Goal: Task Accomplishment & Management: Manage account settings

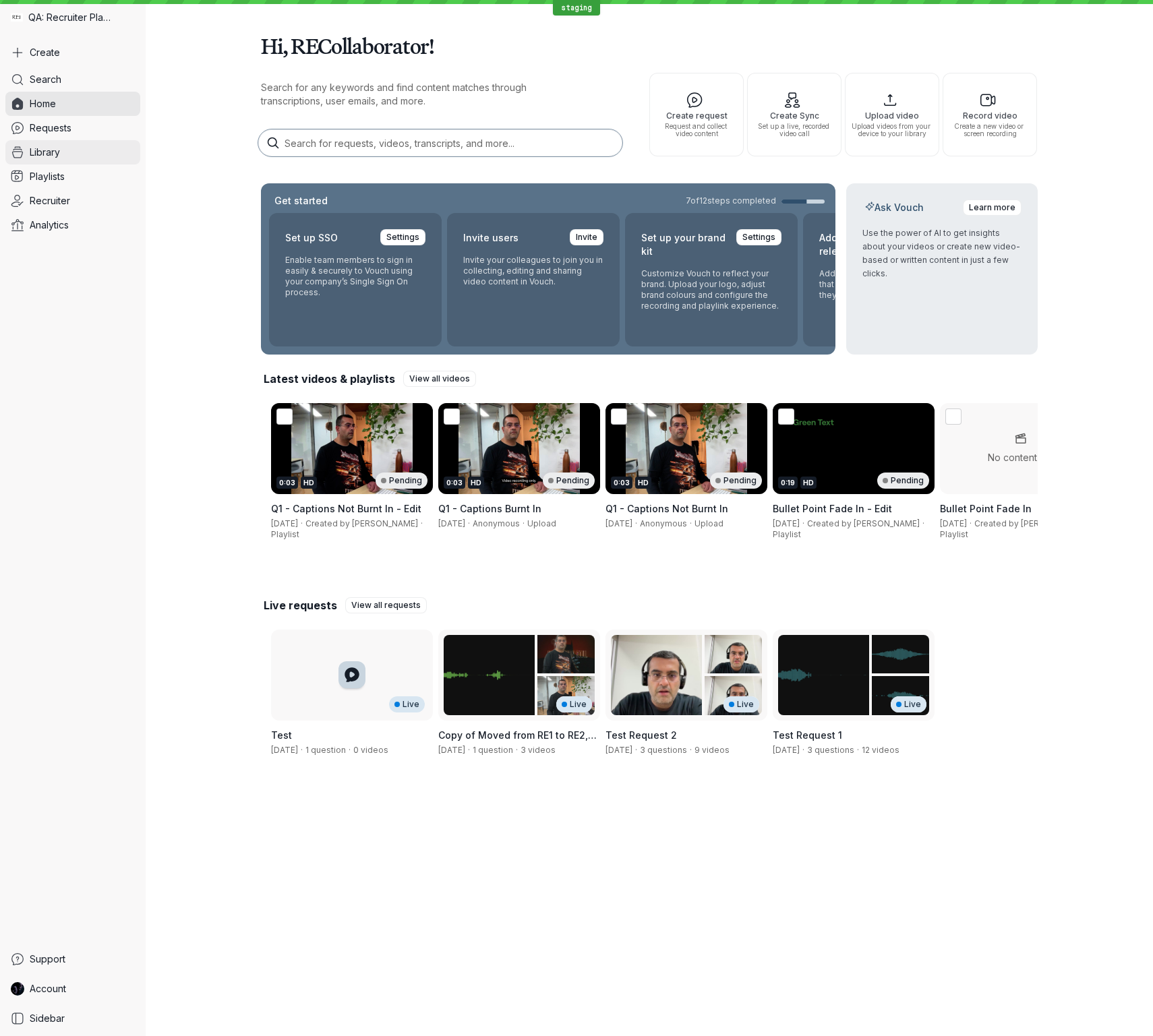
click at [72, 148] on link "Library" at bounding box center [73, 152] width 135 height 24
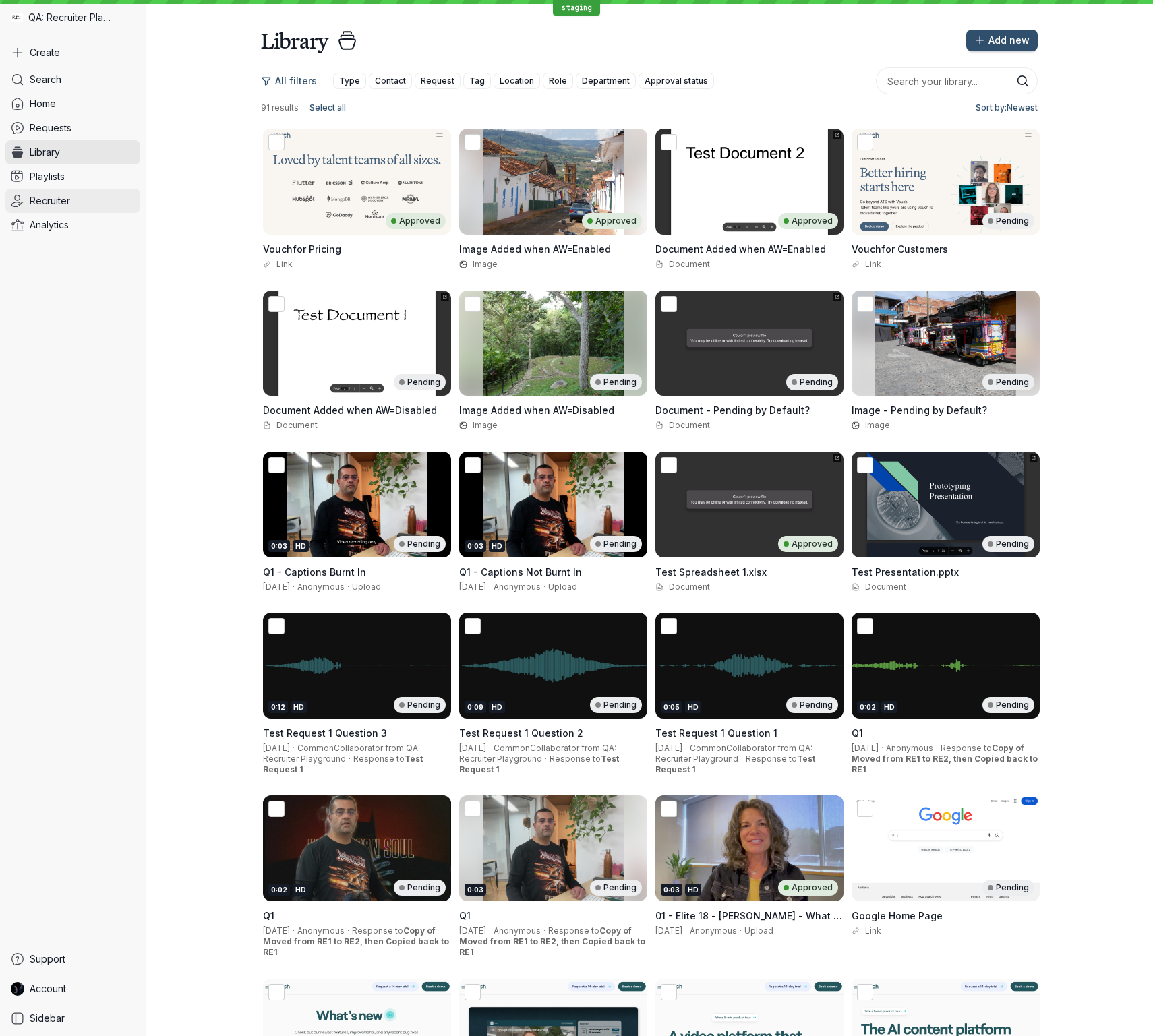
click at [69, 204] on span "Recruiter" at bounding box center [50, 201] width 41 height 14
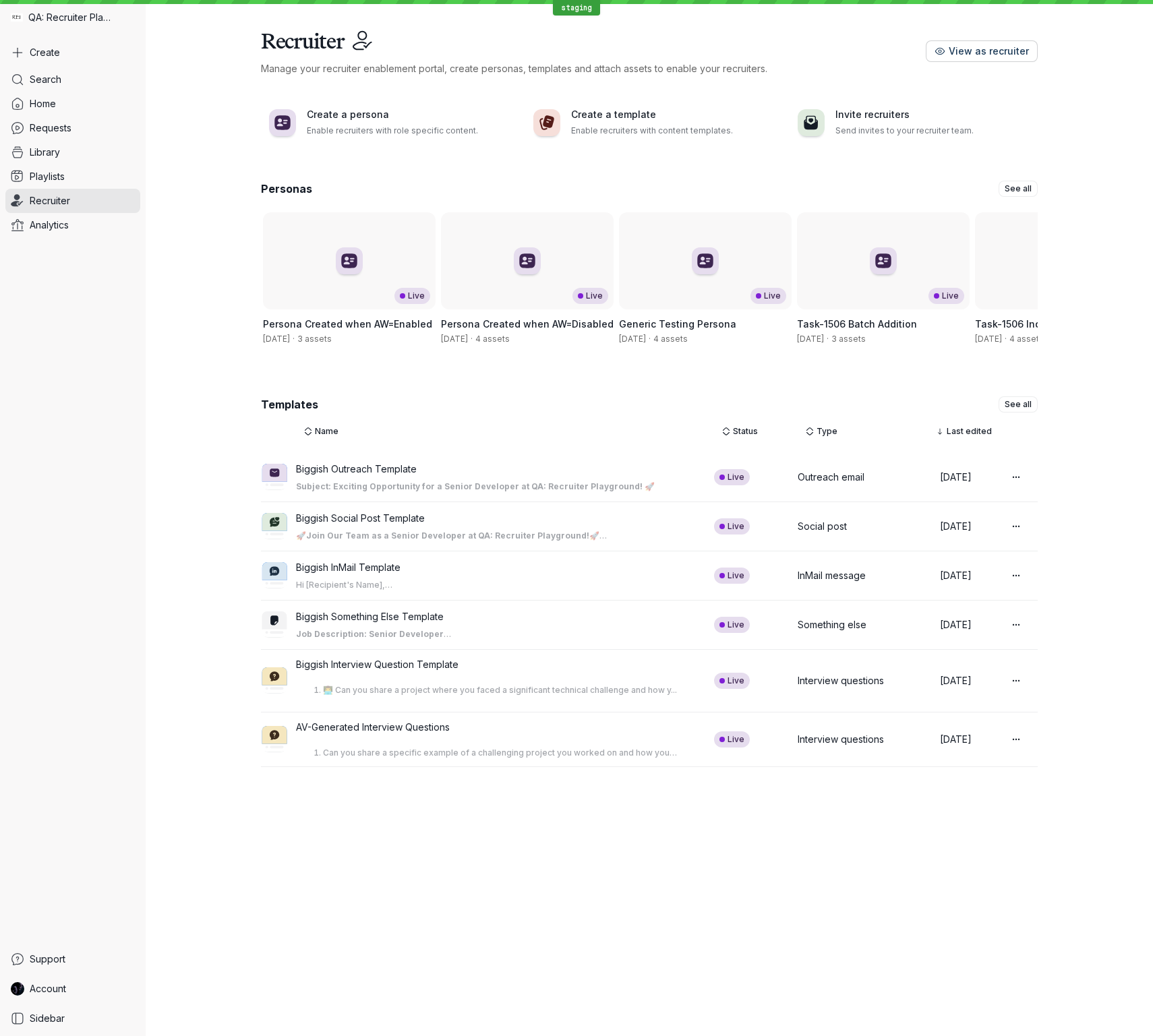
click at [996, 50] on span "View as recruiter" at bounding box center [989, 51] width 80 height 14
click at [96, 984] on link "Account" at bounding box center [73, 989] width 135 height 24
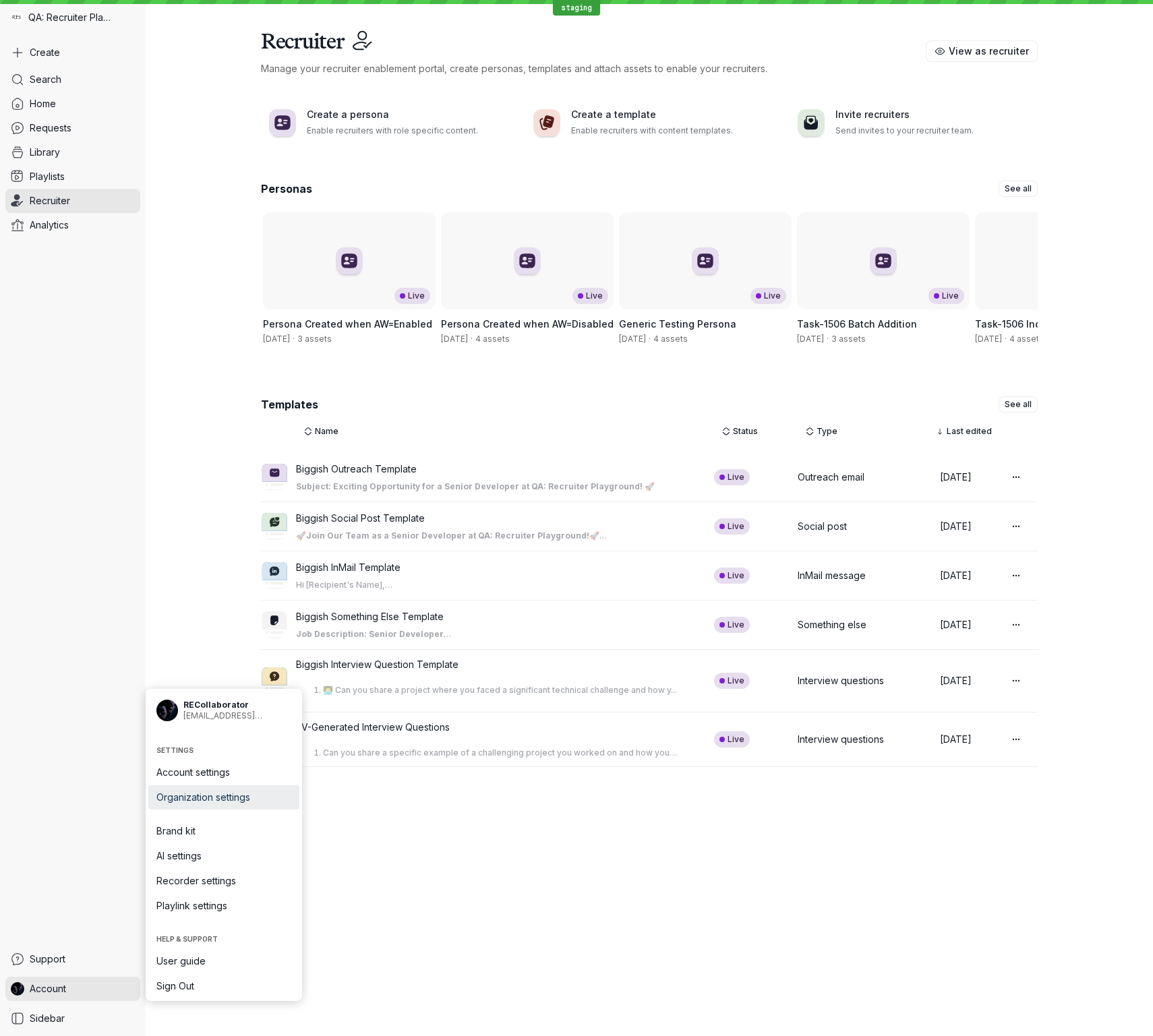
click at [232, 792] on span "Organization settings" at bounding box center [224, 797] width 135 height 14
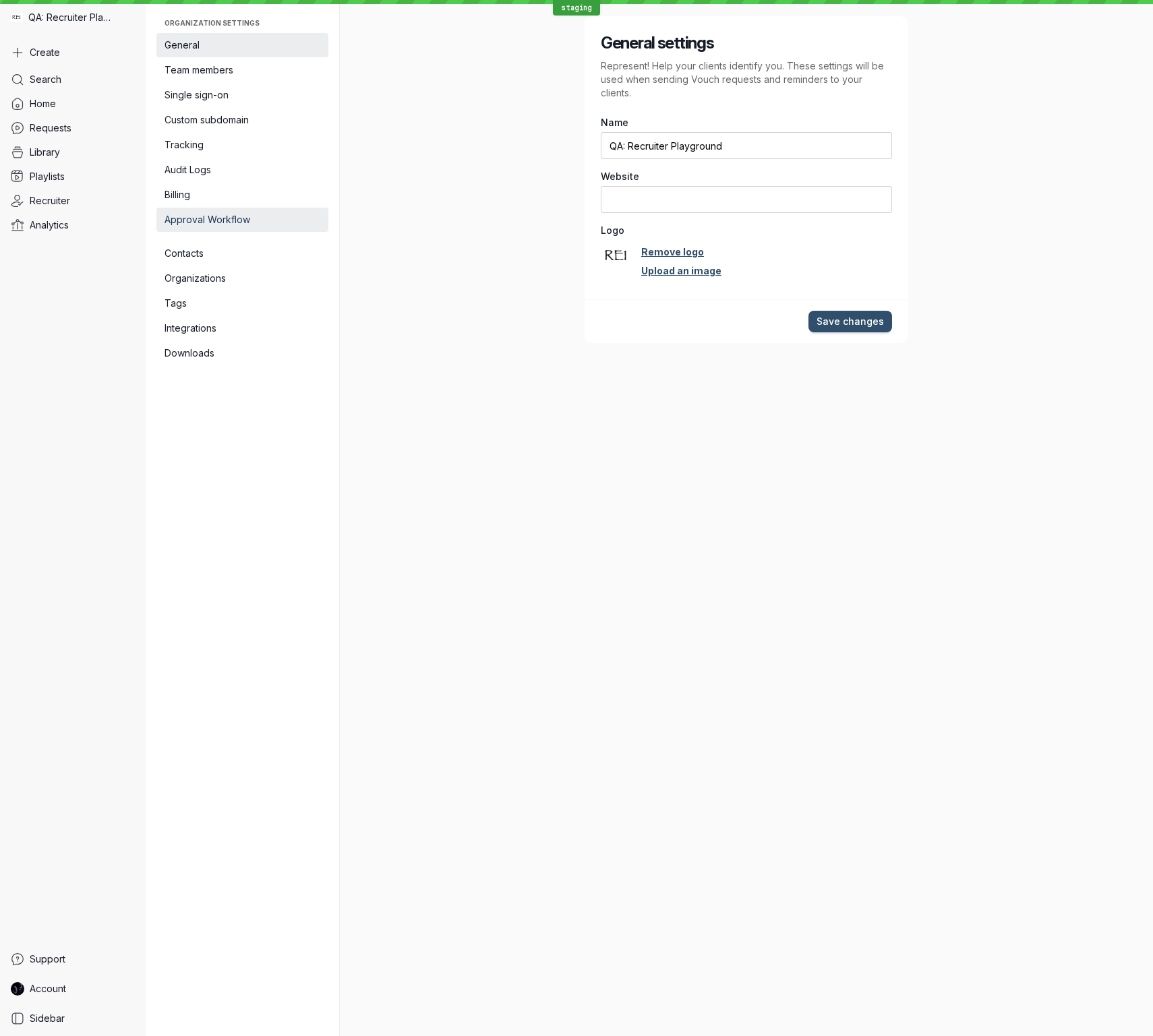
click at [273, 218] on span "Approval Workflow" at bounding box center [242, 220] width 155 height 14
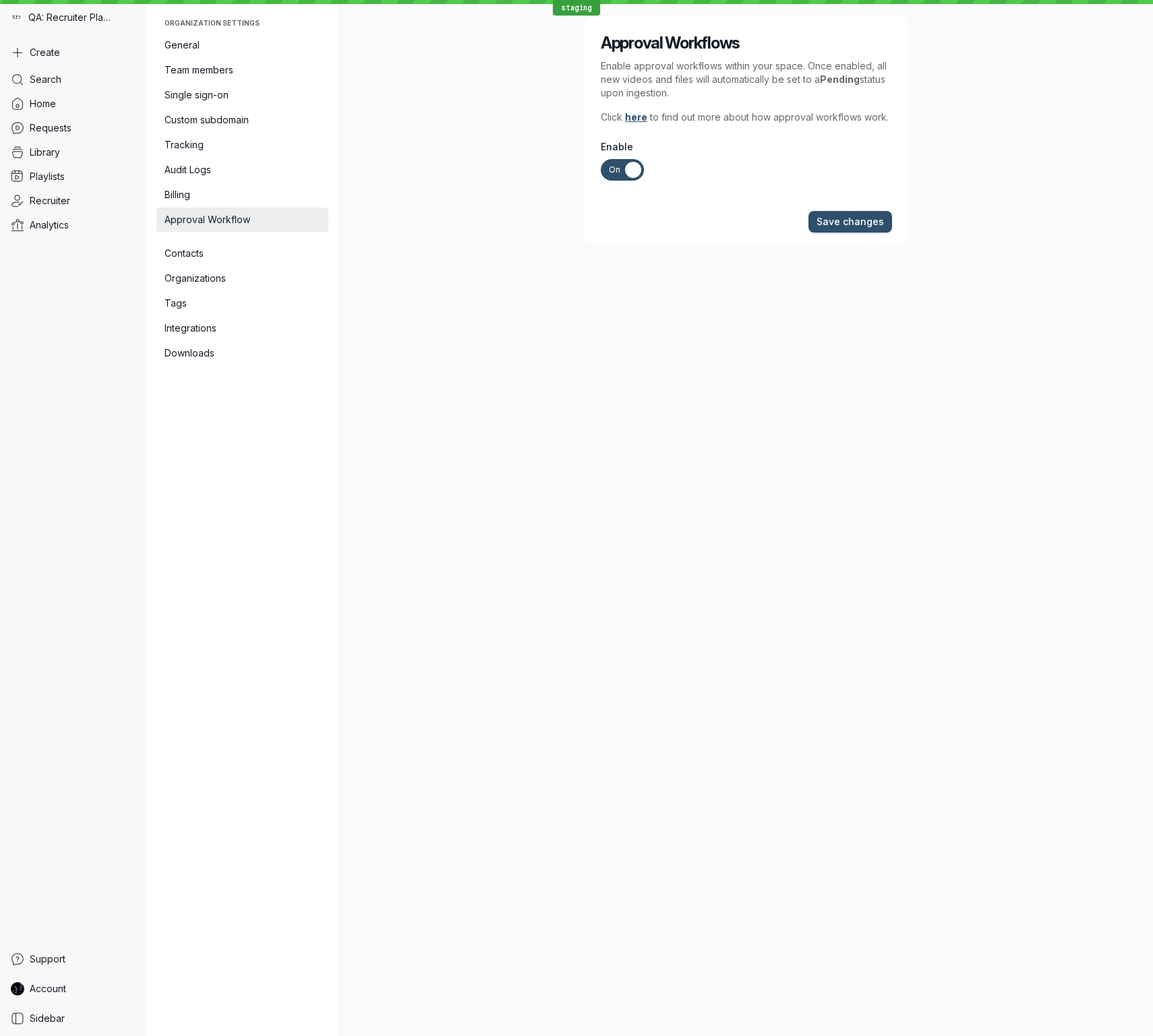
click at [607, 172] on div "On Off" at bounding box center [622, 170] width 43 height 22
click at [0, 0] on input "On Off" at bounding box center [0, 0] width 0 height 0
click at [896, 222] on footer "Save changes" at bounding box center [746, 221] width 324 height 44
click at [870, 223] on span "Save changes" at bounding box center [850, 222] width 68 height 14
click at [101, 149] on link "Library" at bounding box center [73, 152] width 135 height 24
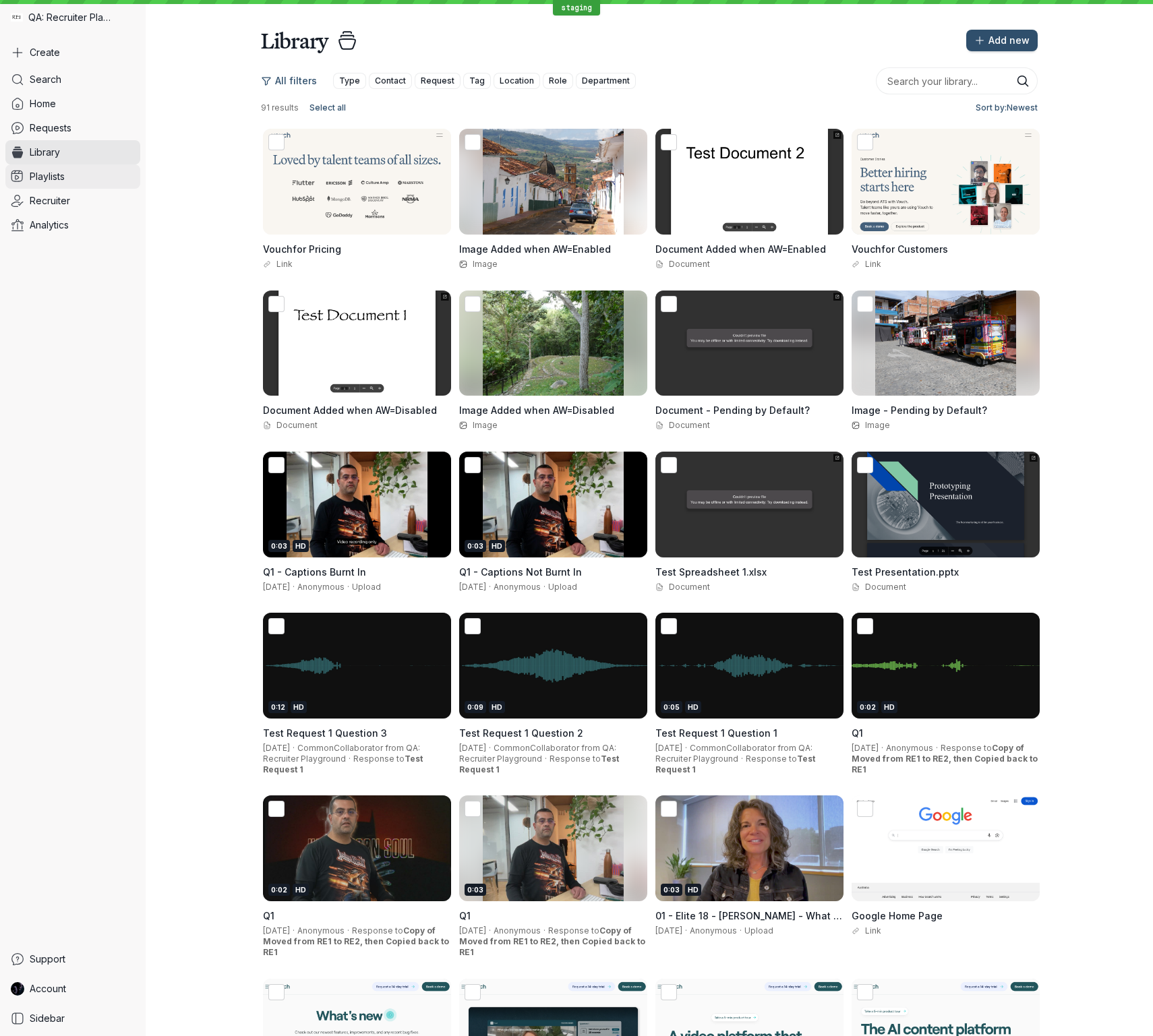
click at [98, 172] on link "Playlists" at bounding box center [73, 176] width 135 height 24
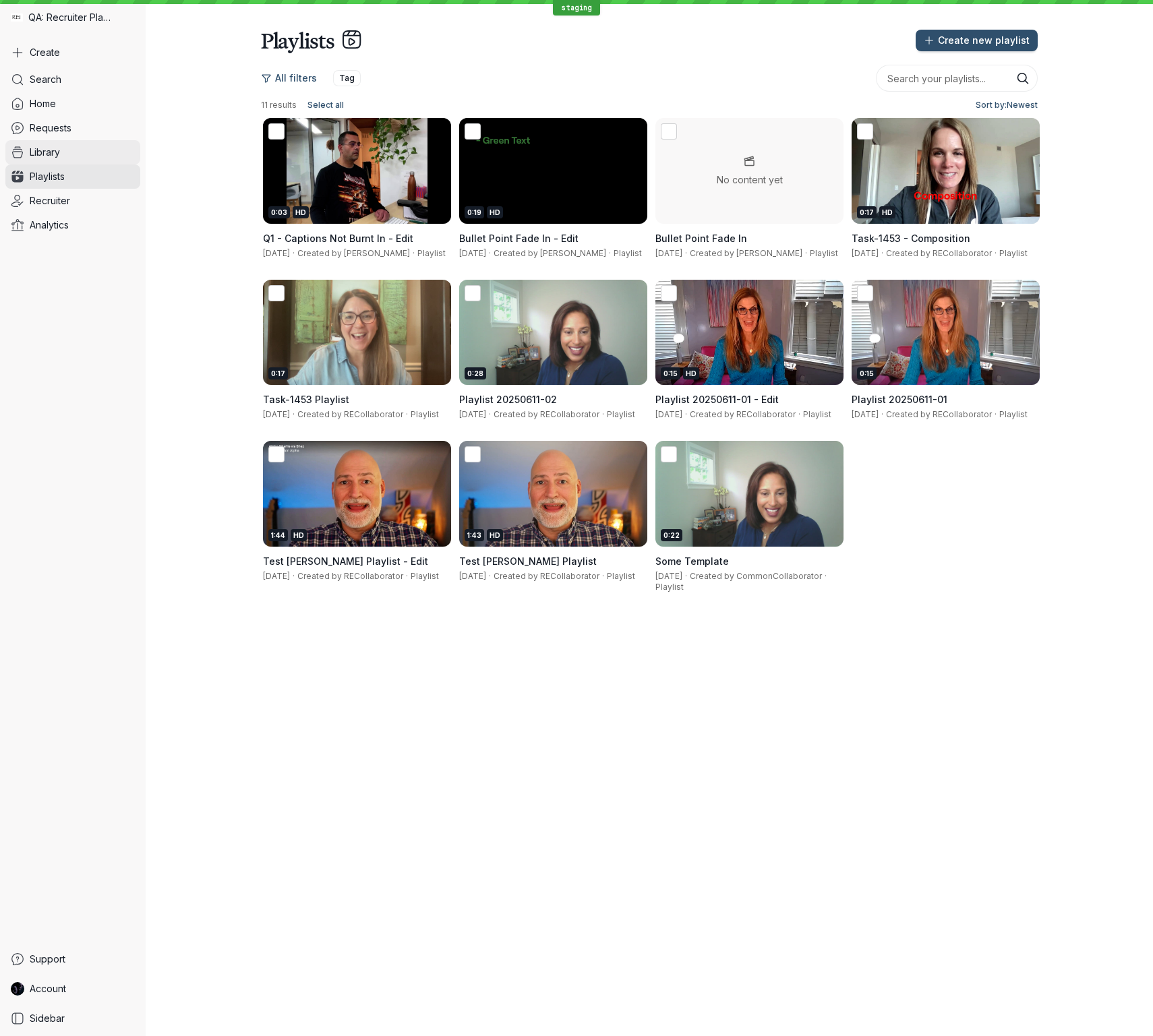
click at [97, 155] on link "Library" at bounding box center [73, 152] width 135 height 24
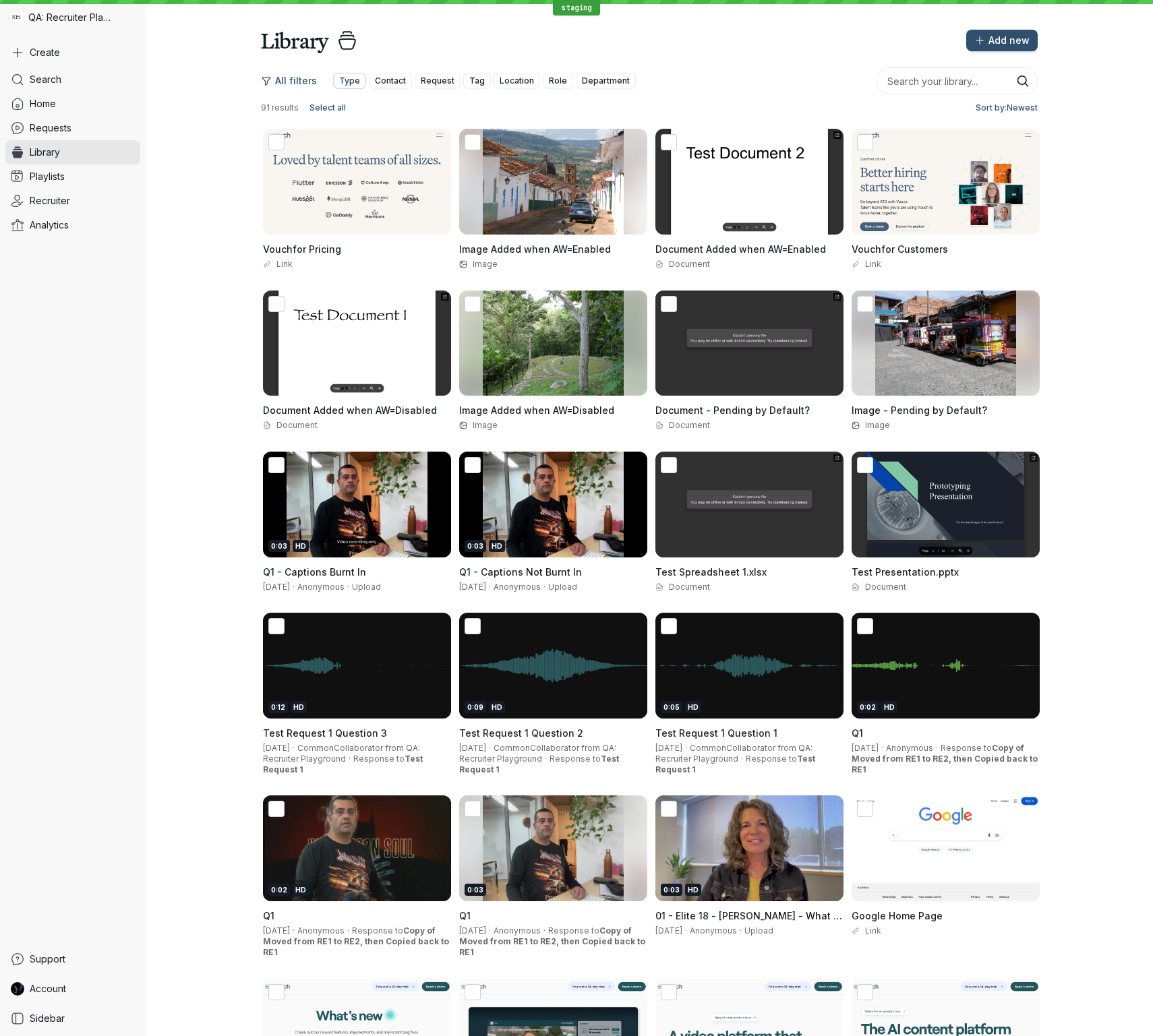
click at [345, 78] on span "Type" at bounding box center [350, 81] width 21 height 14
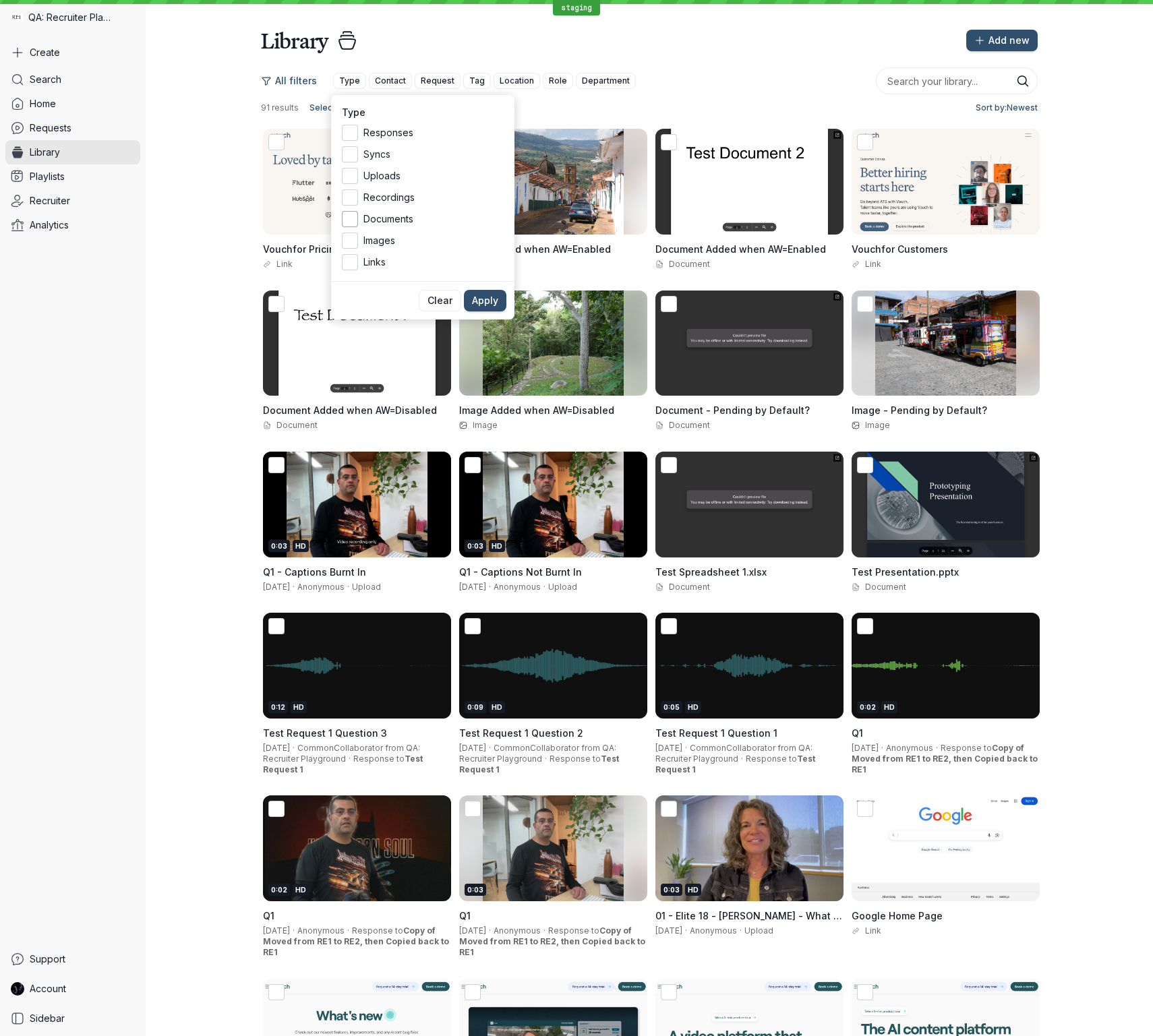
drag, startPoint x: 350, startPoint y: 215, endPoint x: 348, endPoint y: 230, distance: 15.1
click at [349, 217] on icon at bounding box center [350, 219] width 14 height 14
click at [0, 0] on input "Documents" at bounding box center [0, 0] width 0 height 0
drag, startPoint x: 348, startPoint y: 237, endPoint x: 351, endPoint y: 251, distance: 14.3
click at [349, 239] on icon at bounding box center [350, 241] width 14 height 14
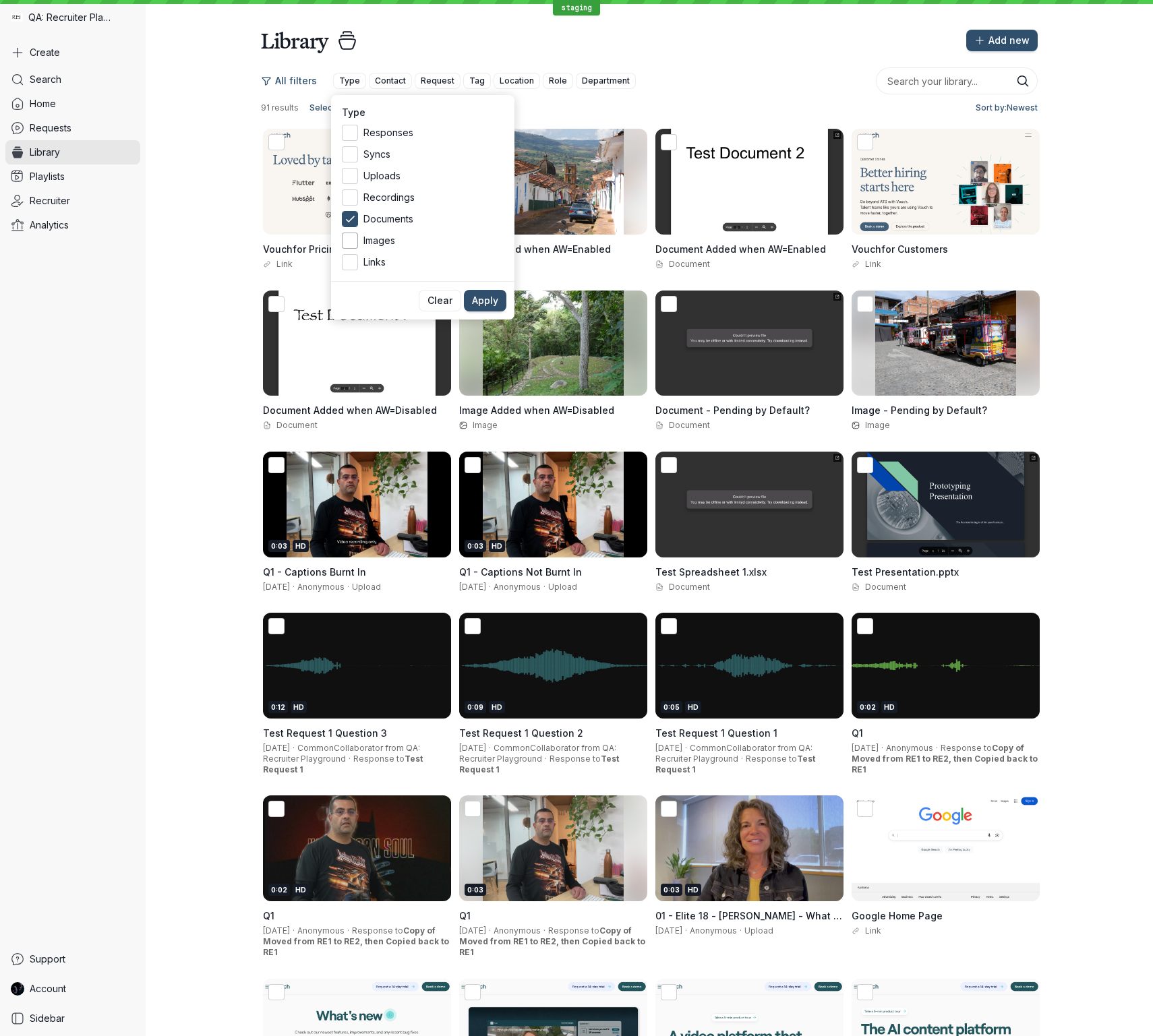
click at [0, 0] on input "Images" at bounding box center [0, 0] width 0 height 0
drag, startPoint x: 350, startPoint y: 267, endPoint x: 385, endPoint y: 272, distance: 35.4
click at [350, 267] on icon at bounding box center [350, 262] width 14 height 14
click at [0, 0] on input "Links" at bounding box center [0, 0] width 0 height 0
click at [488, 299] on span "Apply" at bounding box center [485, 301] width 26 height 14
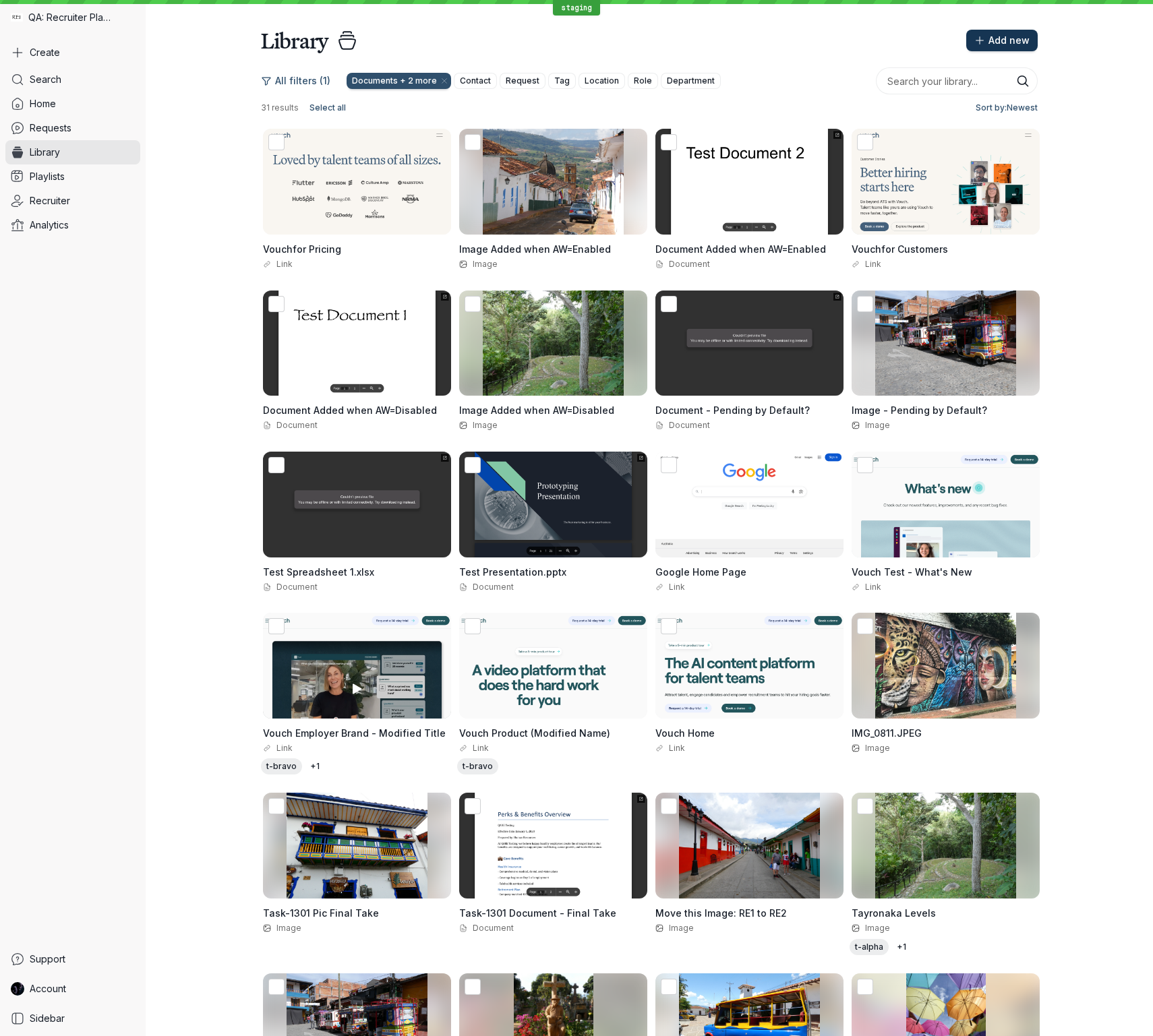
click at [1016, 43] on span "Add new" at bounding box center [1009, 41] width 41 height 14
drag, startPoint x: 789, startPoint y: 38, endPoint x: 754, endPoint y: 43, distance: 35.4
click at [784, 39] on div "Add new" at bounding box center [703, 41] width 669 height 22
click at [51, 980] on link "Account" at bounding box center [73, 989] width 135 height 24
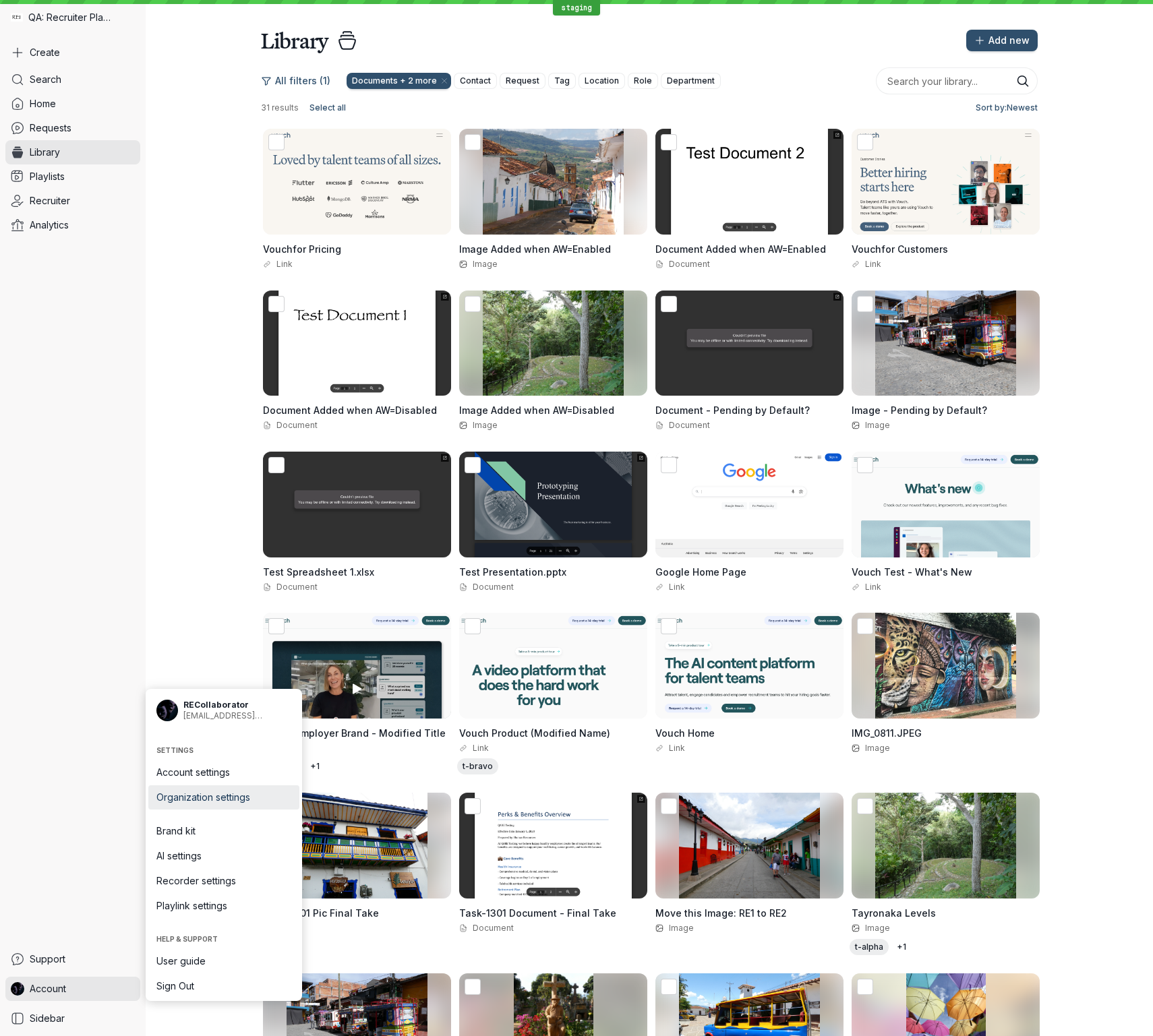
click at [210, 795] on span "Organization settings" at bounding box center [224, 797] width 135 height 14
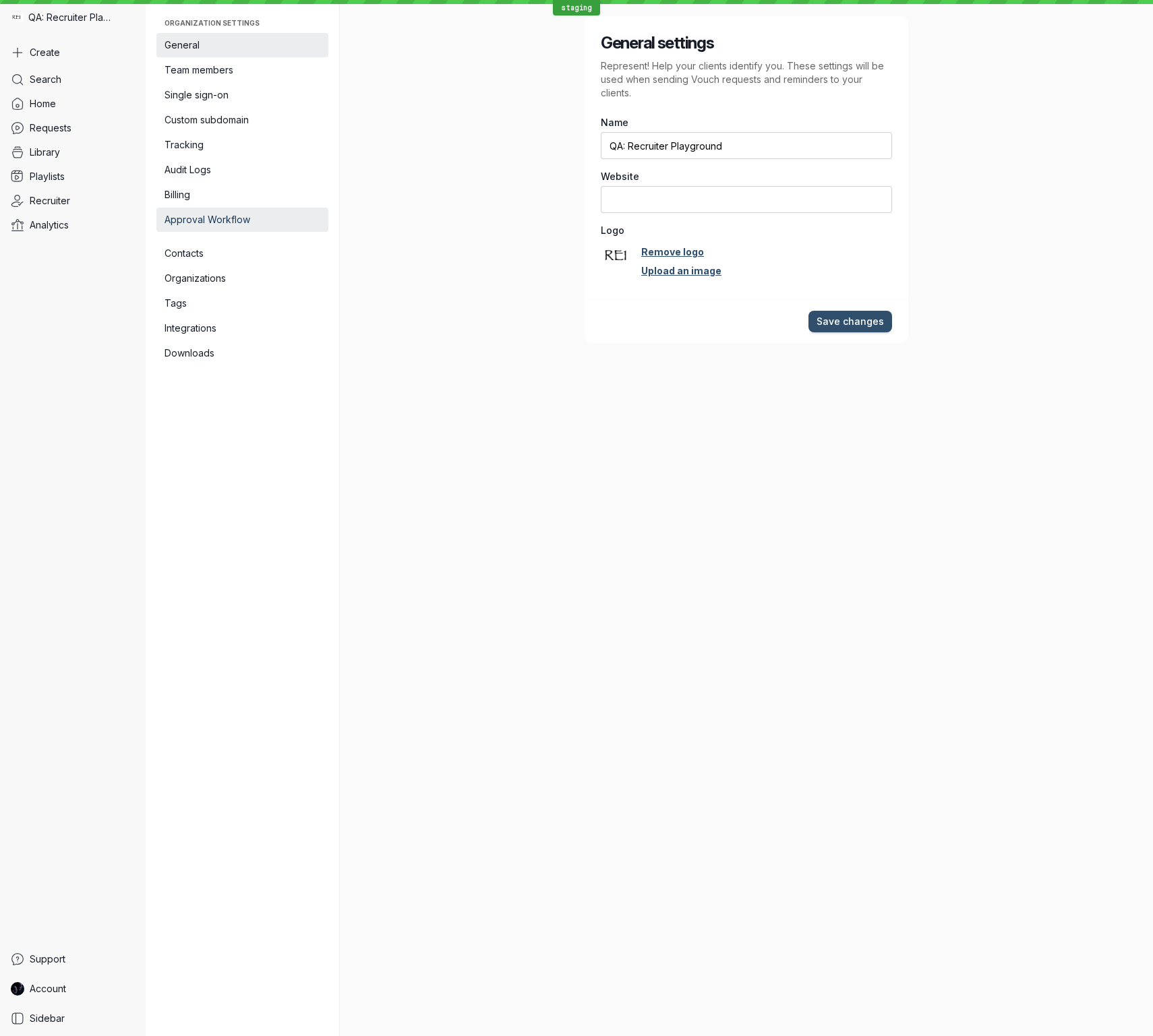
click at [248, 223] on span "Approval Workflow" at bounding box center [242, 220] width 155 height 14
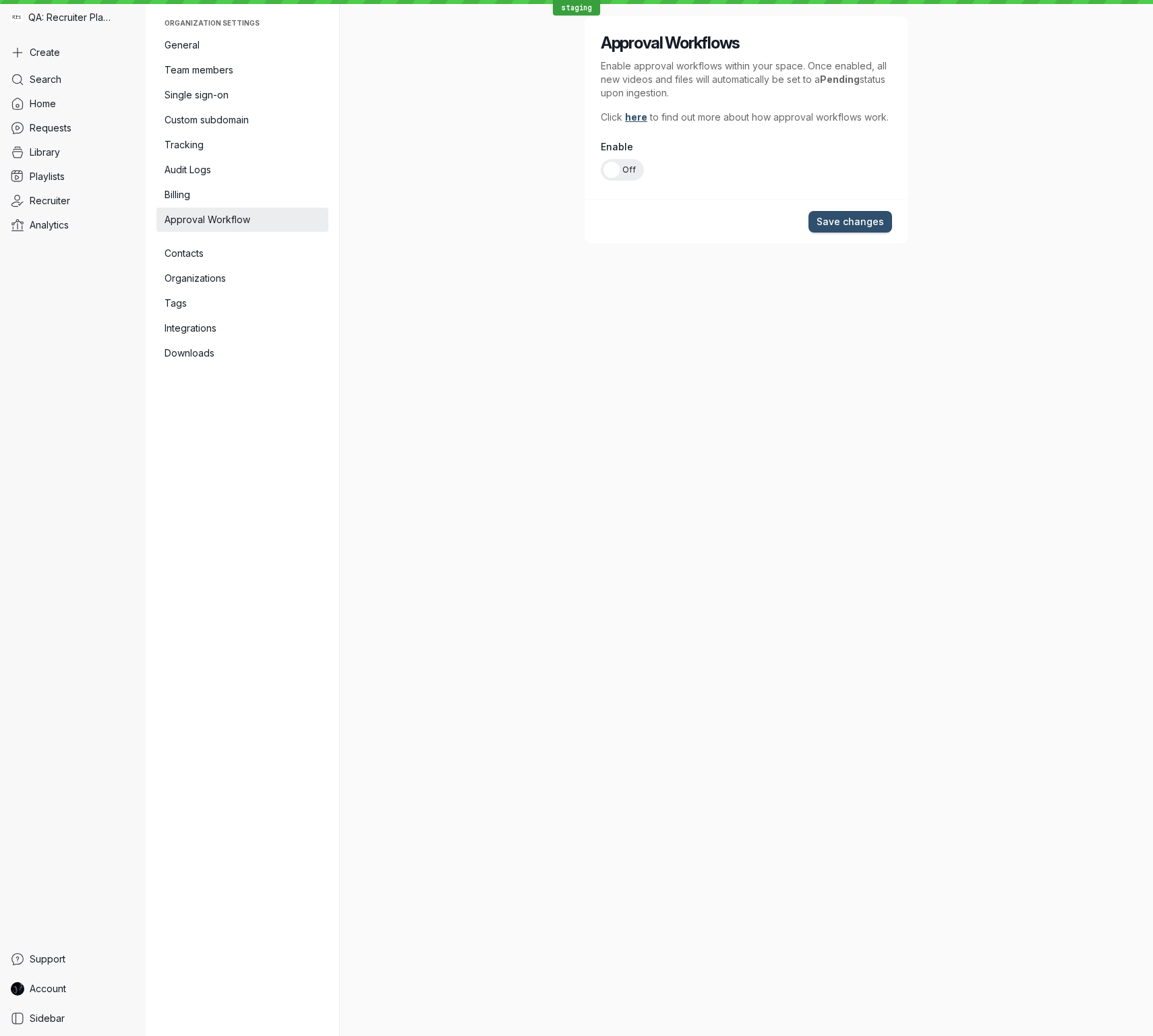
drag, startPoint x: 627, startPoint y: 164, endPoint x: 640, endPoint y: 170, distance: 14.3
click at [627, 164] on span "Off" at bounding box center [629, 170] width 14 height 22
click at [0, 0] on input "On Off" at bounding box center [0, 0] width 0 height 0
click at [853, 227] on span "Save changes" at bounding box center [850, 222] width 68 height 14
click at [80, 155] on link "Library" at bounding box center [73, 152] width 135 height 24
